Goal: Task Accomplishment & Management: Manage account settings

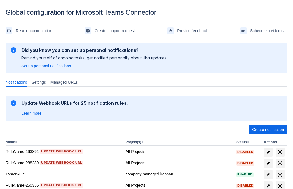
click at [268, 130] on span "Create notification" at bounding box center [268, 129] width 32 height 9
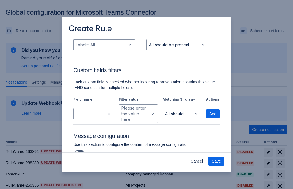
click at [104, 48] on div "Scrollable content" at bounding box center [100, 44] width 48 height 7
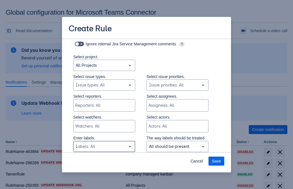
type input "749624_label"
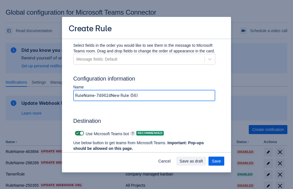
type input "RuleName-749624New Rule (56)"
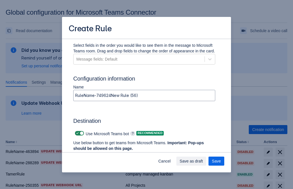
click at [77, 133] on span "Scrollable content" at bounding box center [77, 133] width 5 height 5
click at [77, 133] on input "Scrollable content" at bounding box center [77, 134] width 4 height 4
checkbox input "false"
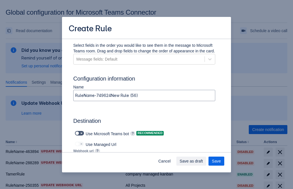
type input "https://prod-172.westeurope.logic.azure.com:443/workflows/ae977bb6ae334c9d95dfe…"
click at [203, 161] on span "Save as draft" at bounding box center [191, 161] width 23 height 9
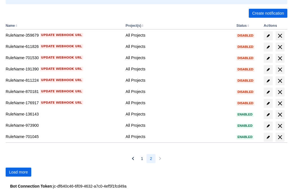
click at [18, 172] on span "Load more" at bounding box center [18, 172] width 19 height 9
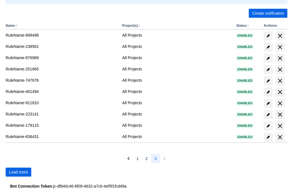
click at [18, 172] on span "Load more" at bounding box center [18, 172] width 19 height 9
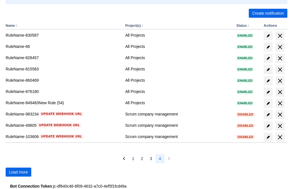
click at [18, 172] on span "Load more" at bounding box center [18, 172] width 19 height 9
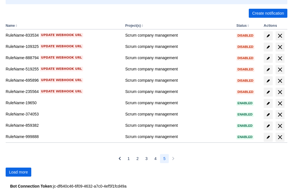
click at [18, 172] on span "Load more" at bounding box center [18, 172] width 19 height 9
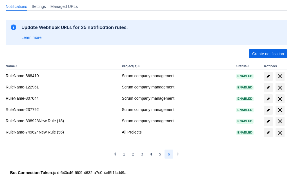
scroll to position [76, 0]
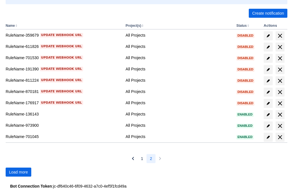
click at [18, 172] on span "Load more" at bounding box center [18, 172] width 19 height 9
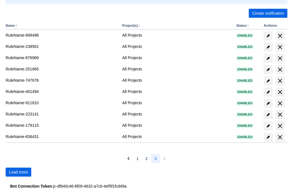
click at [18, 172] on span "Load more" at bounding box center [18, 172] width 19 height 9
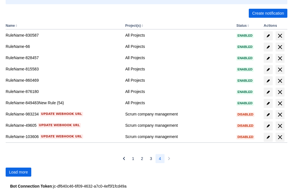
click at [18, 172] on span "Load more" at bounding box center [18, 172] width 19 height 9
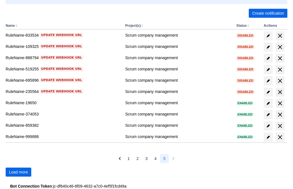
click at [18, 172] on span "Load more" at bounding box center [18, 172] width 19 height 9
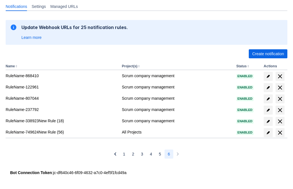
click at [280, 133] on span "delete" at bounding box center [280, 132] width 7 height 7
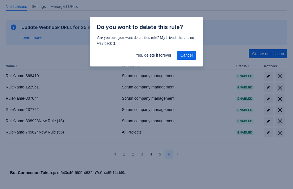
click at [153, 55] on span "Yes, delete it forever" at bounding box center [153, 55] width 36 height 9
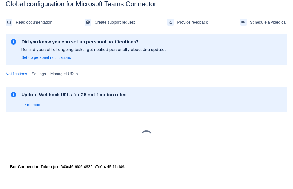
scroll to position [8, 0]
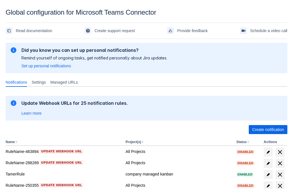
click at [268, 130] on span "Create notification" at bounding box center [268, 129] width 32 height 9
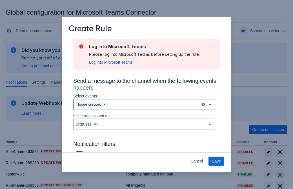
click at [144, 104] on div "Scrollable content" at bounding box center [153, 104] width 89 height 7
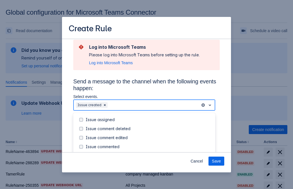
click at [149, 153] on div "Issue created" at bounding box center [149, 156] width 126 height 6
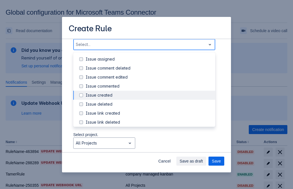
click at [149, 146] on div "Issue updated" at bounding box center [149, 149] width 126 height 6
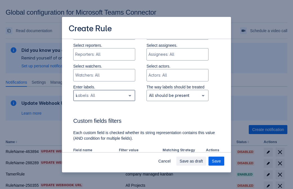
type input "476269_label"
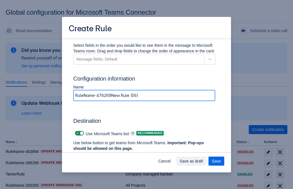
type input "RuleName-476269New Rule (56)"
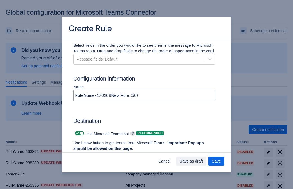
click at [77, 133] on span "Scrollable content" at bounding box center [77, 133] width 5 height 5
click at [77, 133] on input "Scrollable content" at bounding box center [77, 134] width 4 height 4
checkbox input "false"
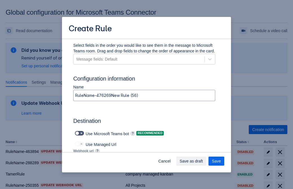
type input "https://prod-112.westeurope.logic.azure.com:443/workflows/bae959254738451b85002…"
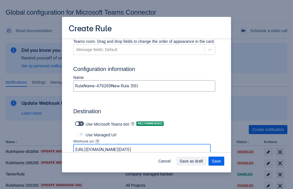
click at [203, 161] on span "Save as draft" at bounding box center [191, 161] width 23 height 9
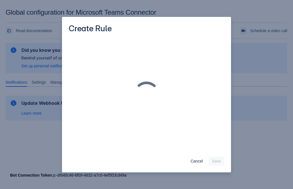
scroll to position [0, 0]
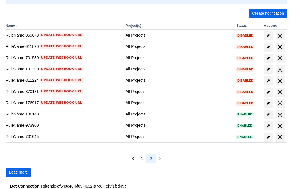
click at [18, 172] on span "Load more" at bounding box center [18, 172] width 19 height 9
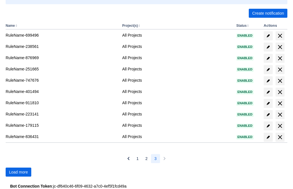
click at [18, 172] on span "Load more" at bounding box center [18, 172] width 19 height 9
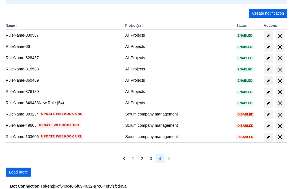
click at [18, 172] on span "Load more" at bounding box center [18, 172] width 19 height 9
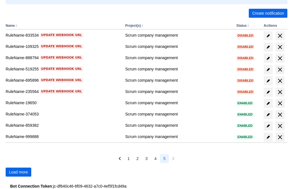
click at [18, 172] on span "Load more" at bounding box center [18, 172] width 19 height 9
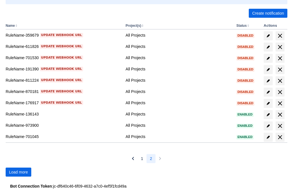
click at [18, 172] on span "Load more" at bounding box center [18, 172] width 19 height 9
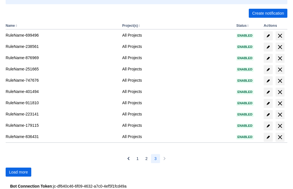
click at [18, 172] on span "Load more" at bounding box center [18, 172] width 19 height 9
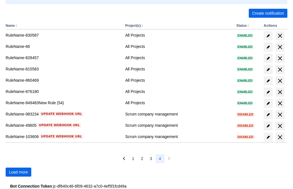
click at [18, 172] on span "Load more" at bounding box center [18, 172] width 19 height 9
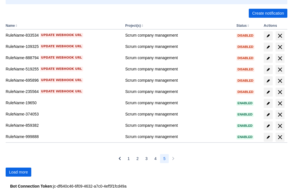
click at [18, 172] on span "Load more" at bounding box center [18, 172] width 19 height 9
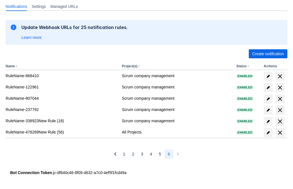
click at [280, 133] on span "delete" at bounding box center [280, 132] width 7 height 7
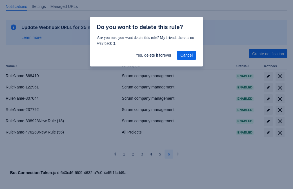
click at [153, 55] on span "Yes, delete it forever" at bounding box center [153, 55] width 36 height 9
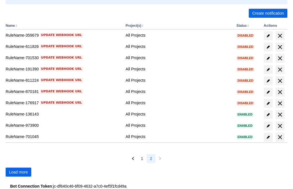
click at [18, 172] on span "Load more" at bounding box center [18, 172] width 19 height 9
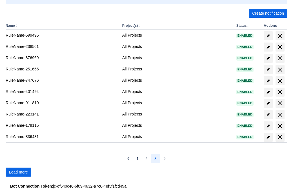
click at [18, 172] on span "Load more" at bounding box center [18, 172] width 19 height 9
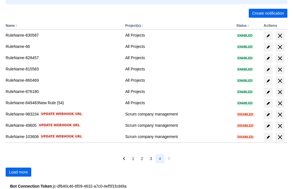
click at [18, 172] on span "Load more" at bounding box center [18, 172] width 19 height 9
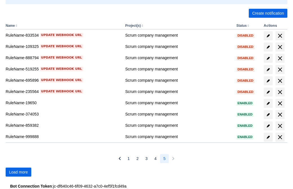
click at [18, 172] on span "Load more" at bounding box center [18, 172] width 19 height 9
